Goal: Task Accomplishment & Management: Manage account settings

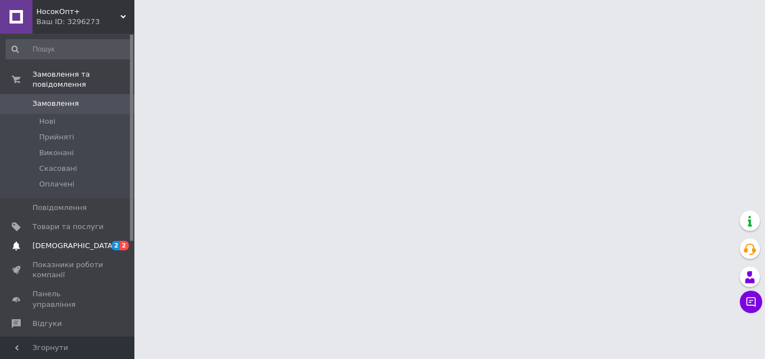
click at [72, 241] on span "[DEMOGRAPHIC_DATA]" at bounding box center [73, 246] width 83 height 10
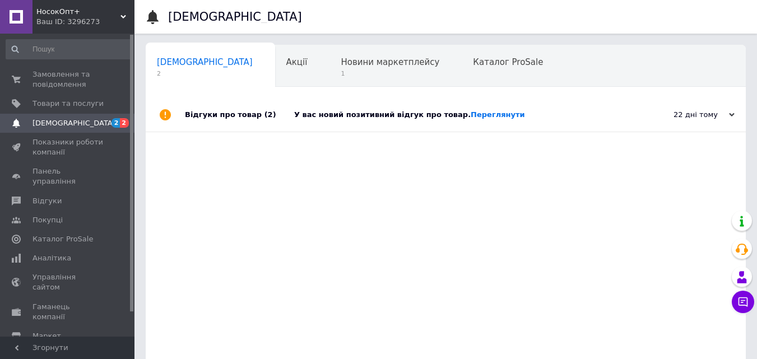
click at [379, 116] on div "У вас новий позитивний відгук про товар. [GEOGRAPHIC_DATA]" at bounding box center [458, 115] width 328 height 10
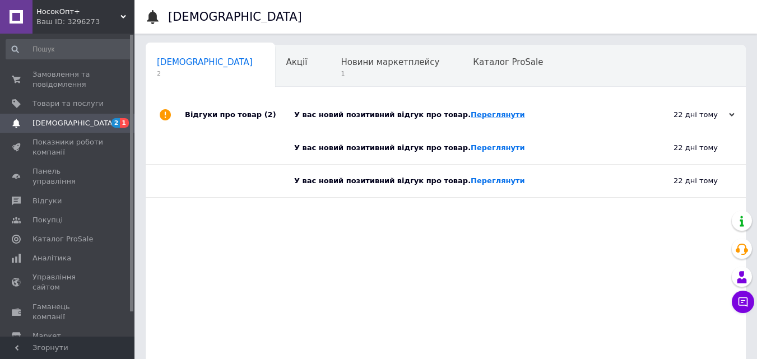
click at [470, 114] on link "Переглянути" at bounding box center [497, 114] width 54 height 8
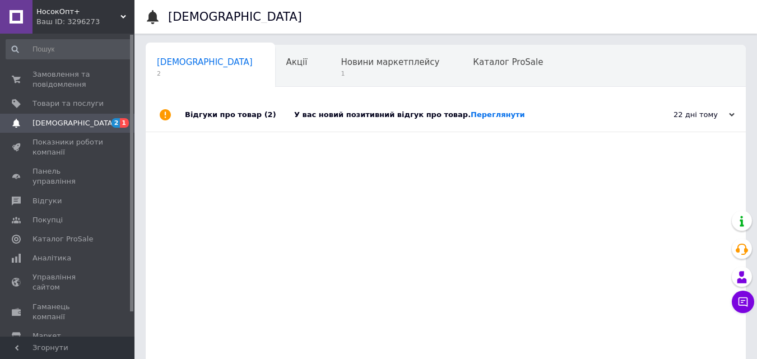
click at [246, 112] on span "1" at bounding box center [201, 116] width 89 height 8
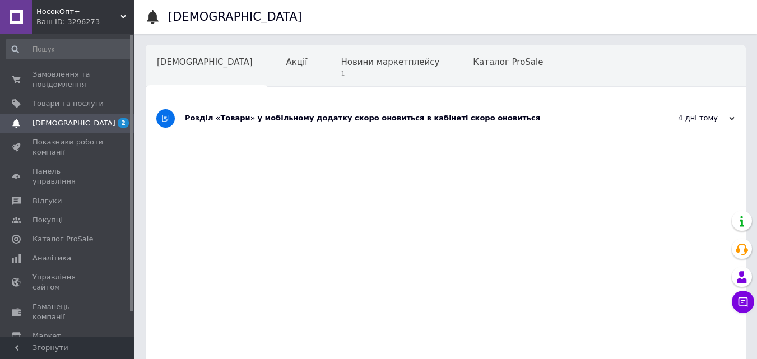
click at [362, 116] on div "Розділ «Товари» у мобільному додатку скоро оновиться в кабінеті скоро оновиться" at bounding box center [403, 118] width 437 height 10
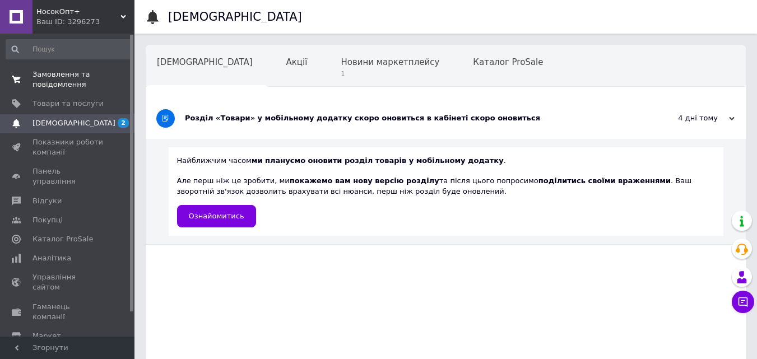
click at [50, 82] on span "Замовлення та повідомлення" at bounding box center [67, 79] width 71 height 20
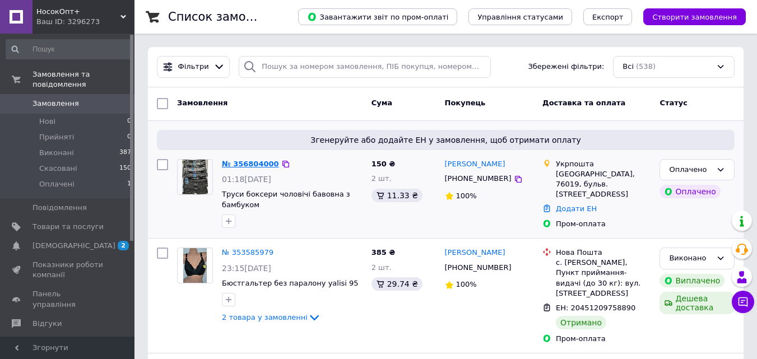
click at [241, 162] on link "№ 356804000" at bounding box center [250, 164] width 57 height 8
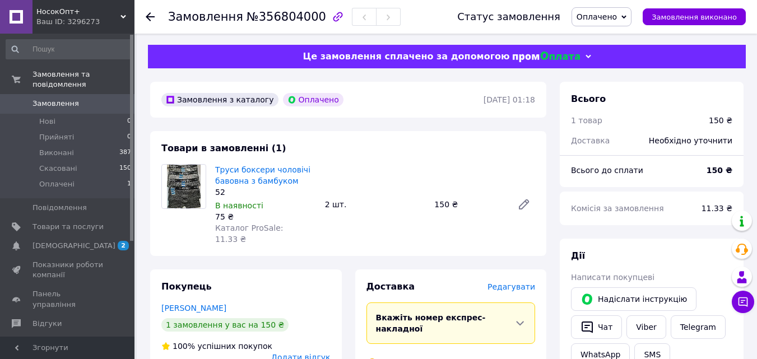
click at [516, 282] on span "Редагувати" at bounding box center [511, 286] width 48 height 9
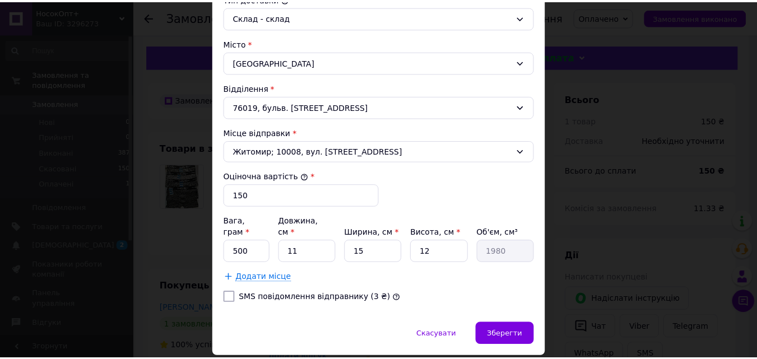
scroll to position [321, 0]
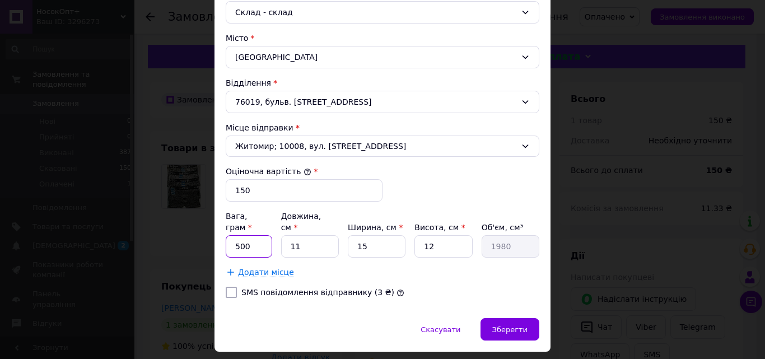
click at [249, 237] on input "500" at bounding box center [249, 246] width 46 height 22
type input "5"
type input "1000"
click at [300, 236] on input "11" at bounding box center [310, 246] width 58 height 22
type input "1"
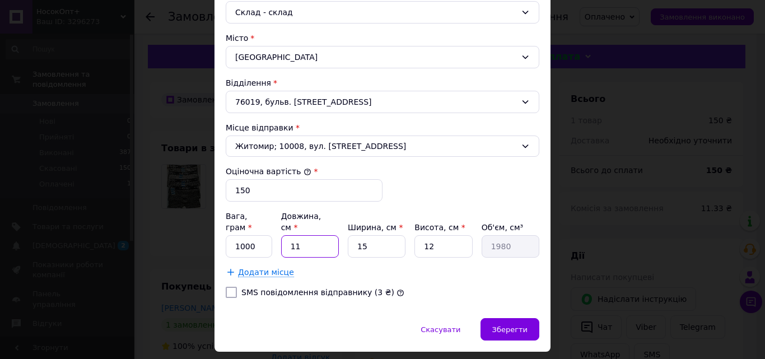
type input "180"
type input "10"
type input "1800"
type input "10"
click at [368, 236] on input "15" at bounding box center [377, 246] width 58 height 22
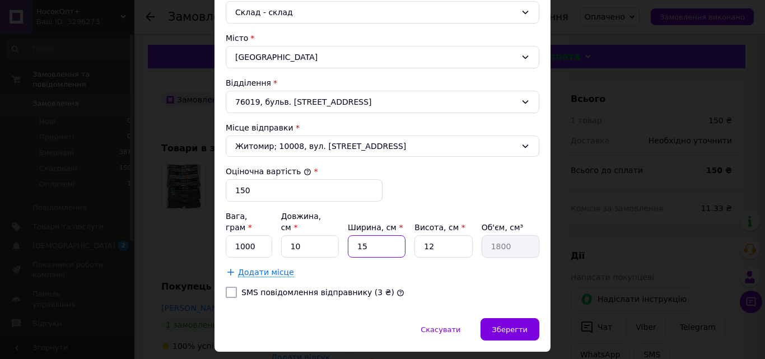
type input "1"
type input "120"
type input "2"
type input "240"
type input "20"
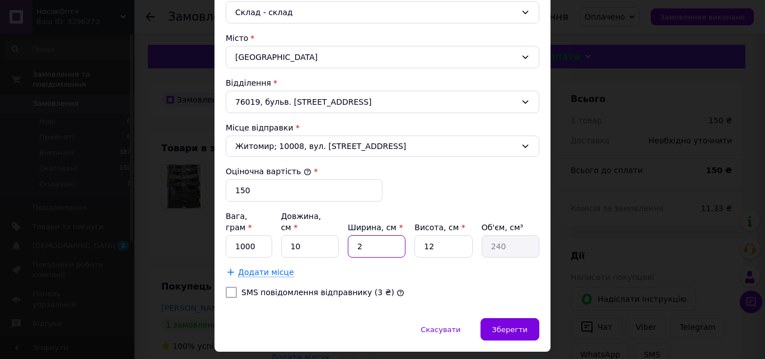
type input "2400"
type input "20"
click at [459, 235] on input "12" at bounding box center [443, 246] width 58 height 22
type input "1"
type input "200"
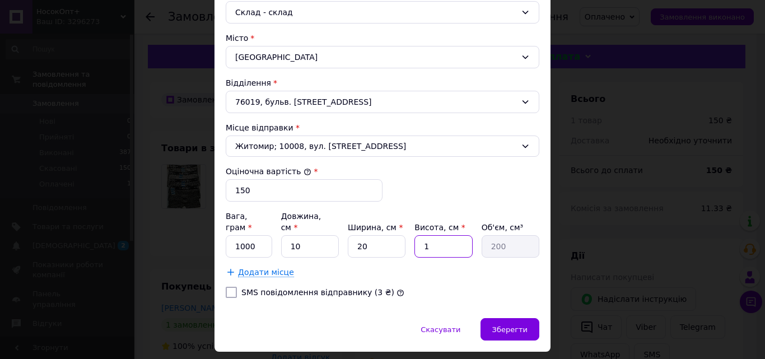
type input "10"
type input "2000"
type input "10"
click at [359, 240] on input "20" at bounding box center [377, 246] width 58 height 22
type input "0"
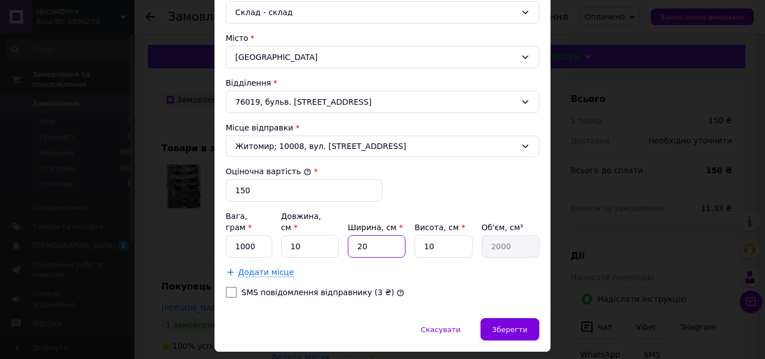
type input "0"
type input "10"
type input "1000"
type input "10"
click at [499, 325] on span "Зберегти" at bounding box center [509, 329] width 35 height 8
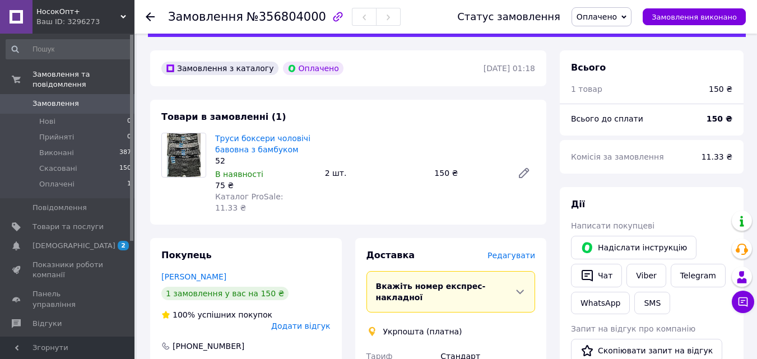
scroll to position [66, 0]
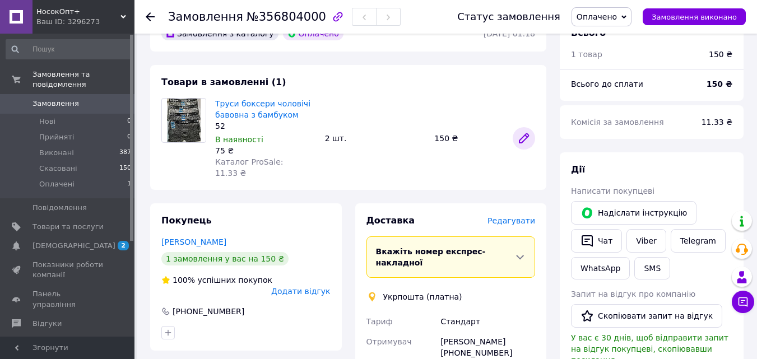
click at [526, 134] on icon at bounding box center [523, 138] width 9 height 9
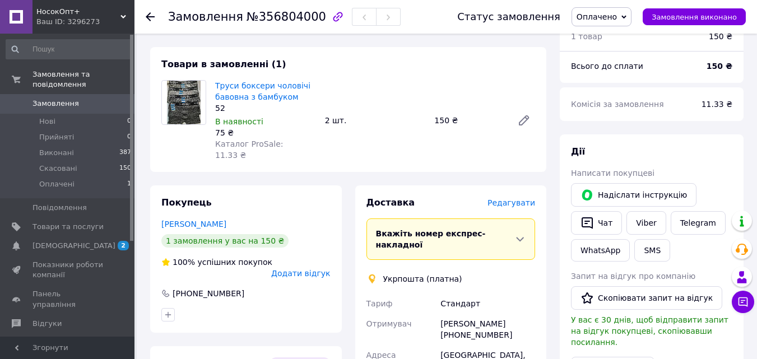
scroll to position [309, 0]
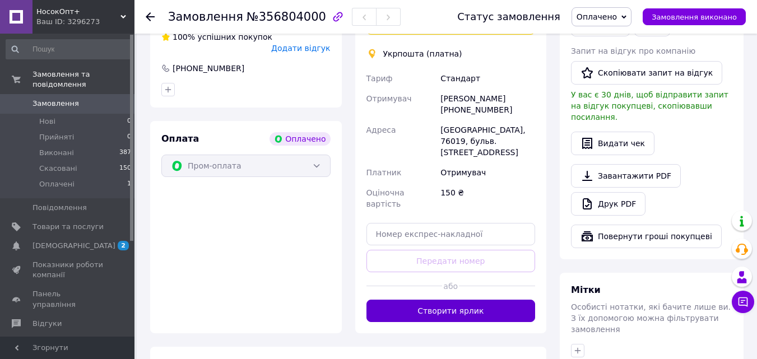
click at [442, 300] on button "Створити ярлик" at bounding box center [450, 311] width 169 height 22
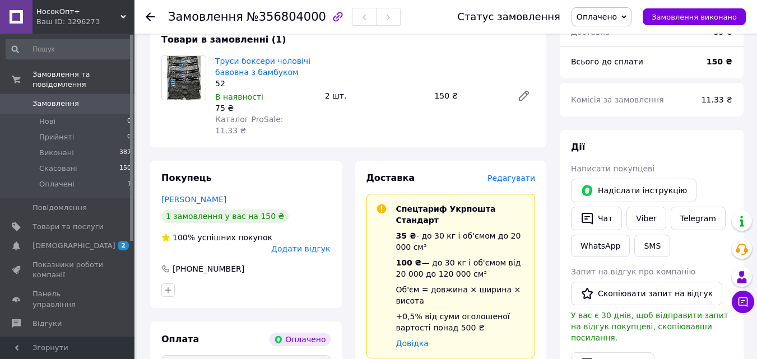
scroll to position [0, 0]
